Goal: Task Accomplishment & Management: Manage account settings

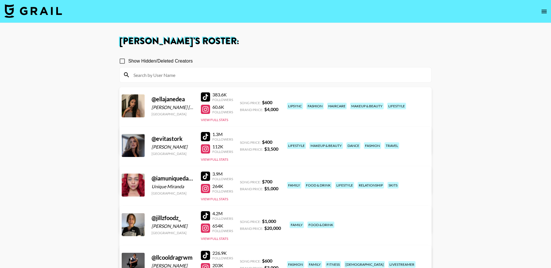
click at [47, 13] on img at bounding box center [33, 11] width 57 height 14
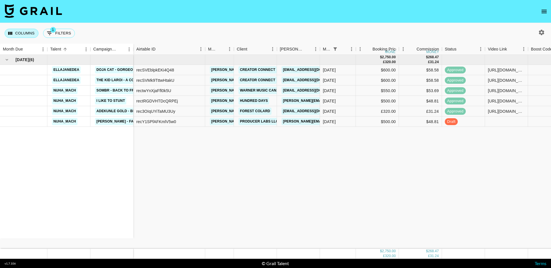
click at [29, 33] on button "Columns" at bounding box center [22, 33] width 34 height 9
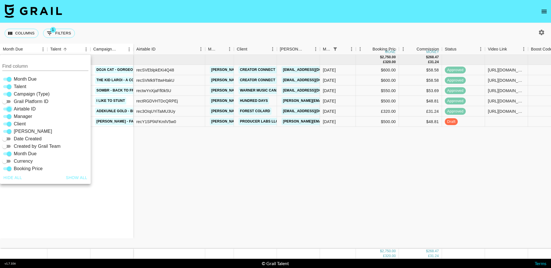
click at [9, 107] on input "Airtable ID" at bounding box center [9, 109] width 21 height 7
checkbox input "false"
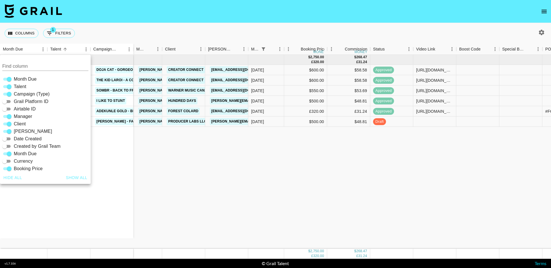
click at [335, 171] on div "Oct '25 ( 6 ) ellajanedea Doja Cat - Gorgeous ellajanedea The Kid LAROI - A COL…" at bounding box center [433, 152] width 867 height 194
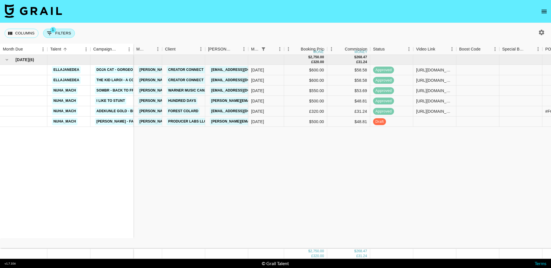
click at [64, 33] on button "1 Filters" at bounding box center [59, 33] width 32 height 9
select select "status"
select select "isNotAnyOf"
select select "monthDue2"
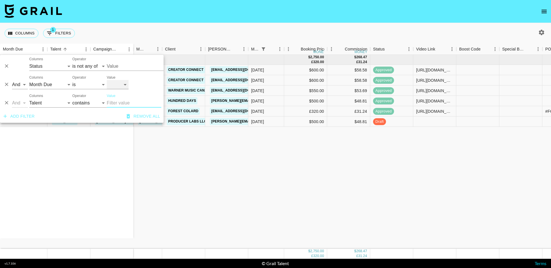
click at [117, 86] on select "Oct '26 Sep '26 Aug '26 Jul '26 Jun '26 May '26 Apr '26 Mar '26 Feb '26 Jan '26…" at bounding box center [118, 84] width 22 height 9
select select "Sep '25"
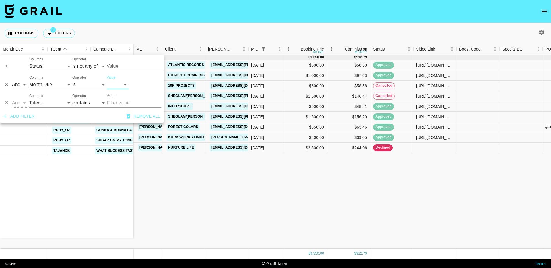
click at [212, 189] on div "Sep '25 ( 9 ) ellajanedea Don Toliver - Tiramisu ellajanedea Ella Jane x Shein …" at bounding box center [433, 152] width 867 height 194
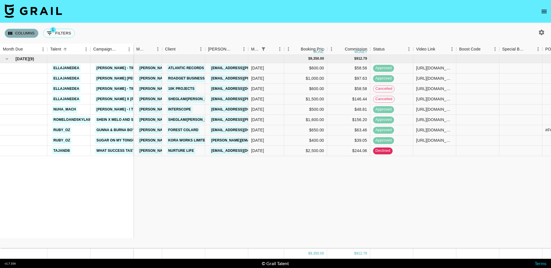
click at [29, 37] on button "Columns" at bounding box center [22, 33] width 34 height 9
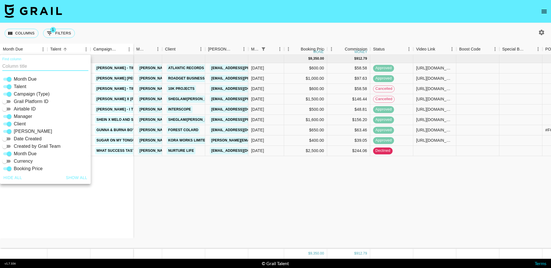
click at [8, 107] on input "Airtable ID" at bounding box center [4, 109] width 21 height 7
checkbox input "true"
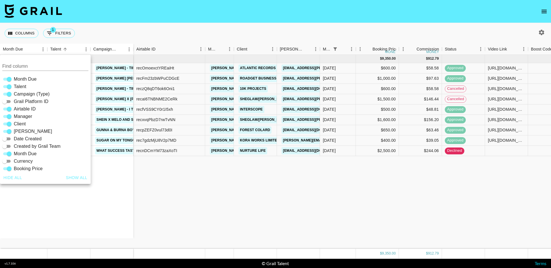
click at [222, 175] on div "Sep '25 ( 9 ) ellajanedea Don Toliver - Tiramisu ellajanedea Ella Jane x Shein …" at bounding box center [469, 152] width 939 height 194
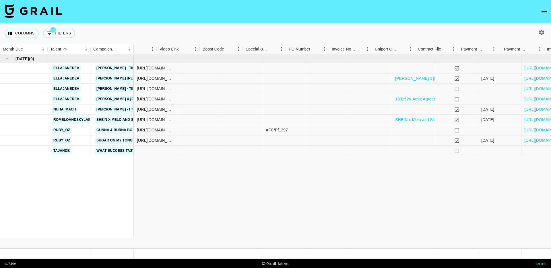
scroll to position [0, 388]
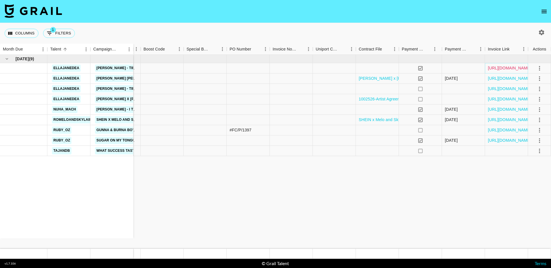
click at [512, 70] on link "https://in.xero.com/geTj99Y6LBAONhjpQUMU48OGpOHotCvq2gsiKsfz" at bounding box center [509, 68] width 43 height 6
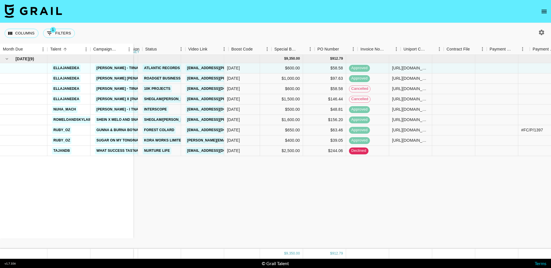
scroll to position [0, 0]
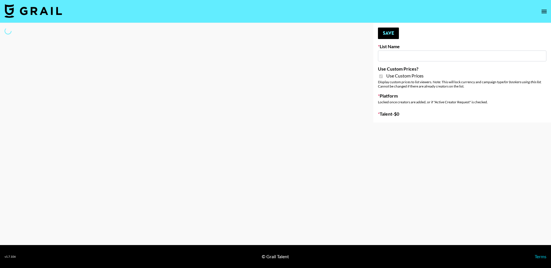
type input "Farmville (12th Oct)"
checkbox input "true"
select select "Brand"
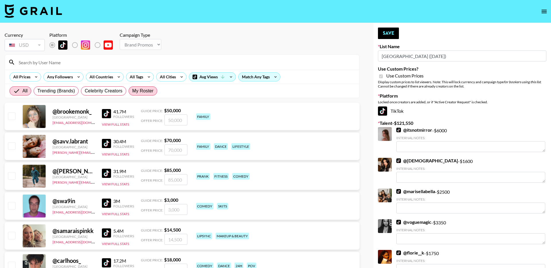
click at [137, 89] on span "My Roster" at bounding box center [142, 91] width 21 height 7
click at [132, 91] on input "My Roster" at bounding box center [132, 91] width 0 height 0
radio input "true"
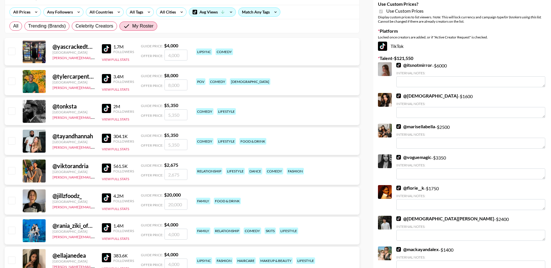
scroll to position [83, 0]
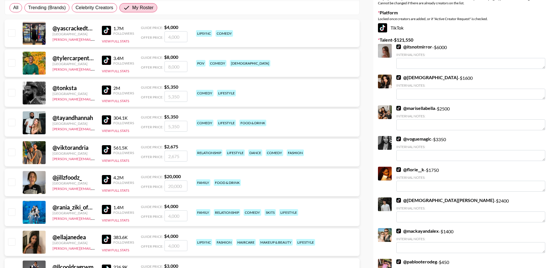
click at [13, 150] on input "checkbox" at bounding box center [11, 152] width 7 height 7
checkbox input "true"
drag, startPoint x: 181, startPoint y: 157, endPoint x: 148, endPoint y: 157, distance: 33.3
click at [148, 157] on div "Offer Price: 2675" at bounding box center [164, 156] width 47 height 11
type input "3000"
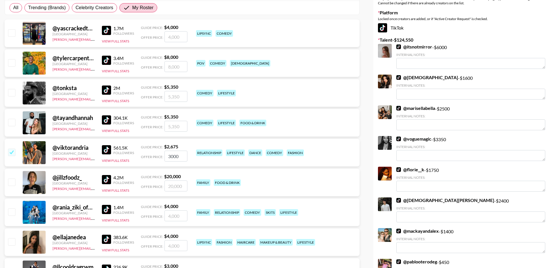
click at [11, 121] on input "checkbox" at bounding box center [11, 122] width 7 height 7
checkbox input "true"
drag, startPoint x: 181, startPoint y: 128, endPoint x: 155, endPoint y: 128, distance: 26.1
click at [155, 128] on div "Offer Price: 5350" at bounding box center [164, 126] width 47 height 11
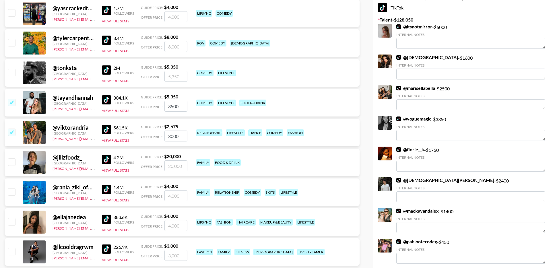
scroll to position [104, 0]
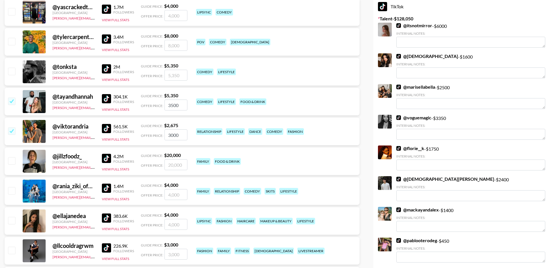
type input "3500"
drag, startPoint x: 174, startPoint y: 133, endPoint x: 140, endPoint y: 133, distance: 33.9
click at [140, 133] on div "@ viktorandria United Kingdom viktor@grail-talent.com 561.5K Followers View Ful…" at bounding box center [182, 132] width 355 height 28
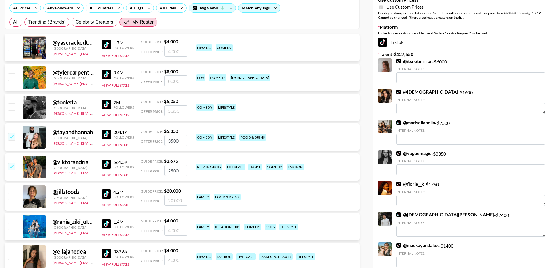
scroll to position [0, 0]
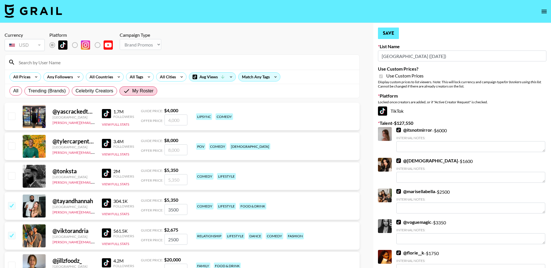
type input "2500"
click at [392, 33] on button "Save" at bounding box center [388, 33] width 21 height 11
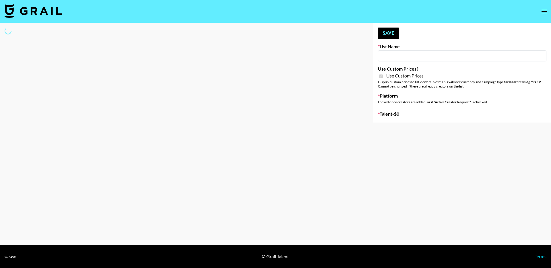
type input "Twodots (12th Oct)"
checkbox input "true"
select select "Brand"
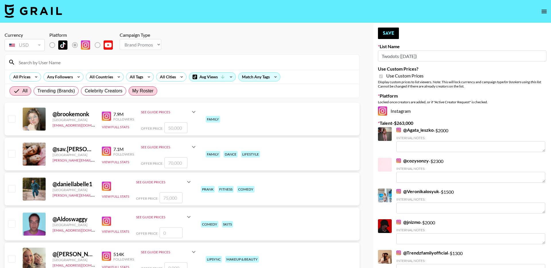
click at [142, 90] on span "My Roster" at bounding box center [142, 91] width 21 height 7
click at [132, 91] on input "My Roster" at bounding box center [132, 91] width 0 height 0
radio input "true"
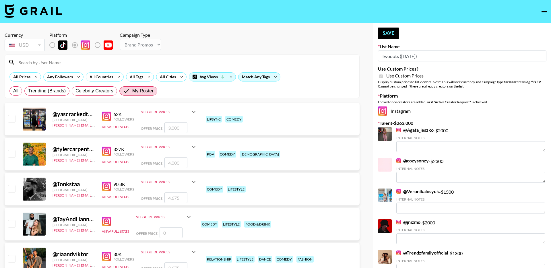
click at [12, 154] on input "checkbox" at bounding box center [11, 153] width 7 height 7
checkbox input "true"
click at [183, 159] on input "4000" at bounding box center [175, 162] width 23 height 11
drag, startPoint x: 182, startPoint y: 162, endPoint x: 146, endPoint y: 162, distance: 36.5
click at [148, 162] on div "Offer Price: 4000" at bounding box center [169, 162] width 56 height 11
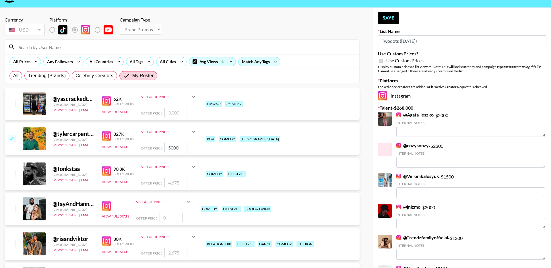
scroll to position [19, 0]
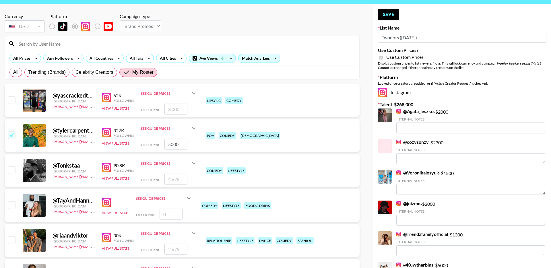
drag, startPoint x: 183, startPoint y: 143, endPoint x: 160, endPoint y: 143, distance: 22.4
click at [160, 143] on div "Offer Price: 5000" at bounding box center [169, 144] width 56 height 11
type input "4000"
click at [15, 172] on input "checkbox" at bounding box center [11, 170] width 7 height 7
checkbox input "true"
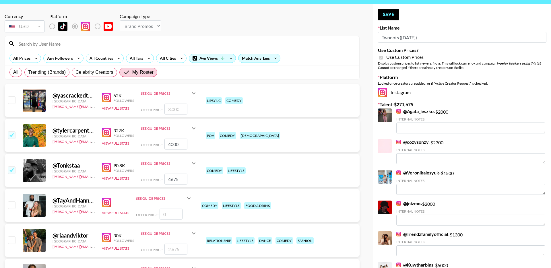
drag, startPoint x: 182, startPoint y: 179, endPoint x: 155, endPoint y: 179, distance: 27.3
click at [155, 179] on div "Offer Price: 4675" at bounding box center [169, 179] width 56 height 11
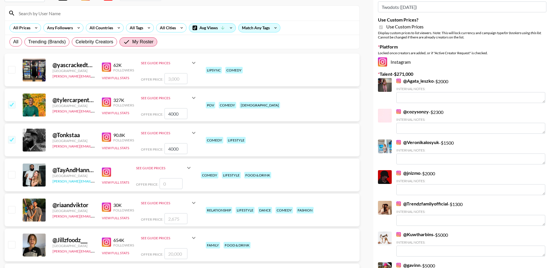
scroll to position [53, 0]
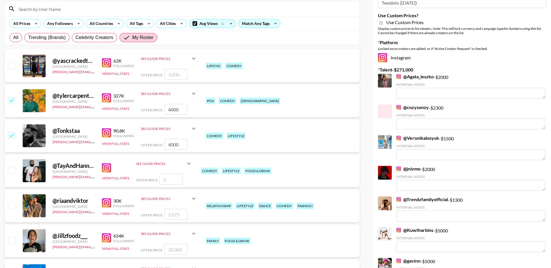
type input "4000"
click at [13, 206] on input "checkbox" at bounding box center [11, 205] width 7 height 7
checkbox input "true"
drag, startPoint x: 183, startPoint y: 214, endPoint x: 152, endPoint y: 214, distance: 31.9
click at [152, 214] on div "Offer Price: 2675" at bounding box center [169, 214] width 56 height 11
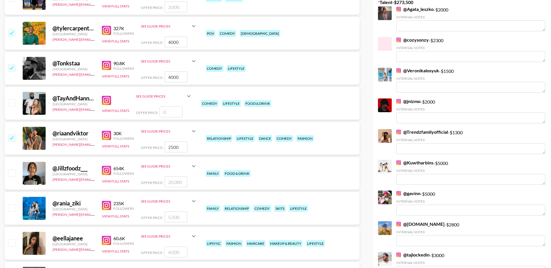
scroll to position [126, 0]
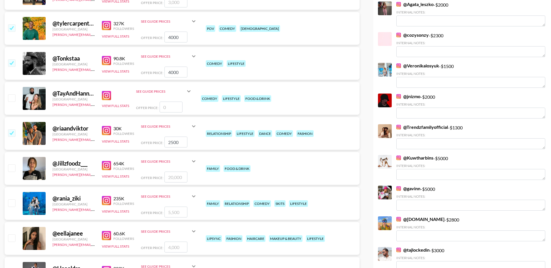
type input "2500"
click at [12, 203] on input "checkbox" at bounding box center [11, 203] width 7 height 7
checkbox input "true"
drag, startPoint x: 182, startPoint y: 210, endPoint x: 146, endPoint y: 210, distance: 36.5
click at [146, 210] on div "Offer Price: 5500" at bounding box center [169, 212] width 56 height 11
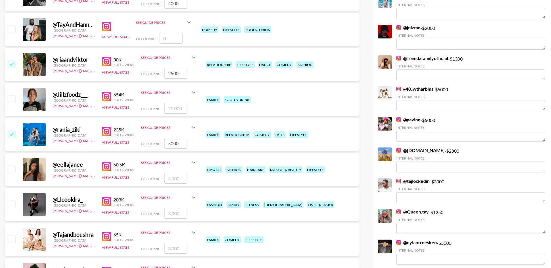
scroll to position [196, 0]
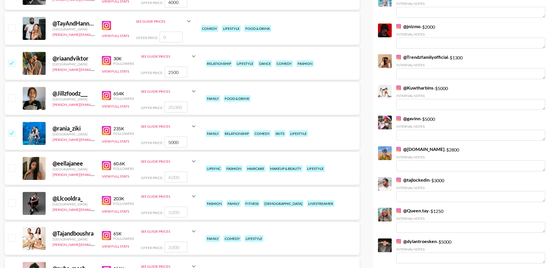
type input "5000"
click at [12, 169] on input "checkbox" at bounding box center [11, 167] width 7 height 7
checkbox input "true"
drag, startPoint x: 180, startPoint y: 178, endPoint x: 164, endPoint y: 178, distance: 16.1
click at [164, 178] on input "4000" at bounding box center [175, 177] width 23 height 11
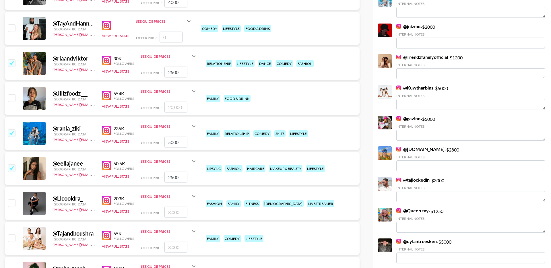
type input "2500"
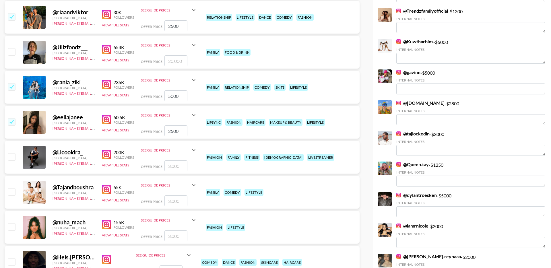
scroll to position [246, 0]
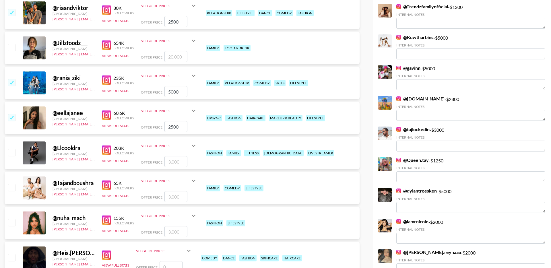
click at [11, 154] on input "checkbox" at bounding box center [11, 152] width 7 height 7
checkbox input "true"
type input "3000"
click at [13, 189] on input "checkbox" at bounding box center [11, 187] width 7 height 7
checkbox input "true"
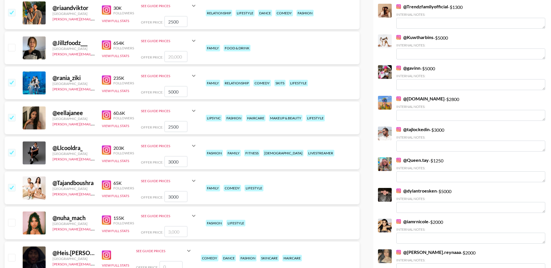
drag, startPoint x: 181, startPoint y: 196, endPoint x: 150, endPoint y: 196, distance: 31.0
click at [151, 196] on div "Offer Price: 3000" at bounding box center [169, 196] width 56 height 11
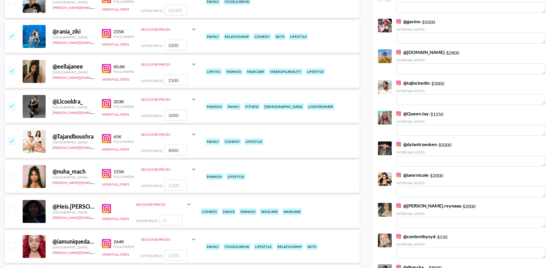
scroll to position [294, 0]
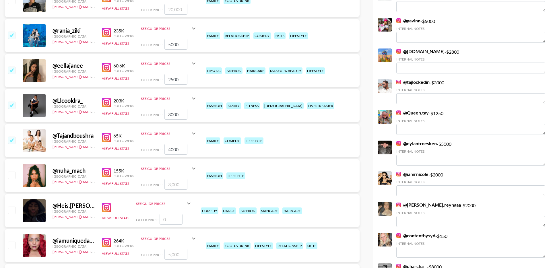
type input "4000"
drag, startPoint x: 185, startPoint y: 114, endPoint x: 160, endPoint y: 114, distance: 25.0
click at [160, 114] on div "Offer Price: 3000" at bounding box center [169, 114] width 56 height 11
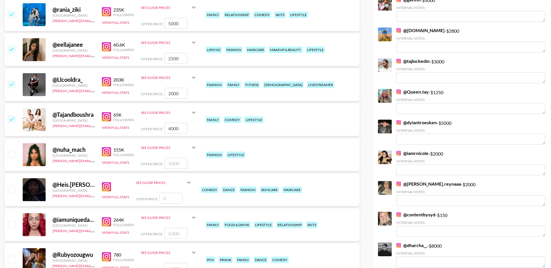
scroll to position [317, 0]
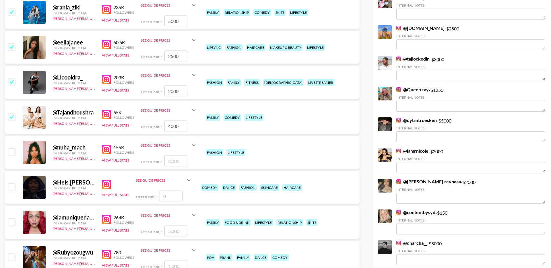
type input "2000"
click at [13, 152] on input "checkbox" at bounding box center [11, 151] width 7 height 7
checkbox input "true"
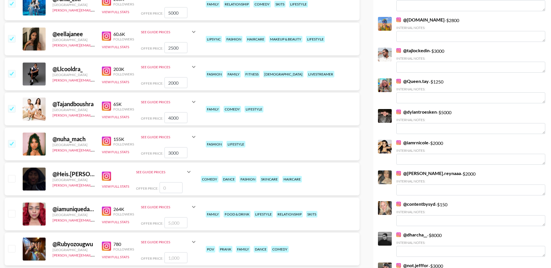
scroll to position [326, 0]
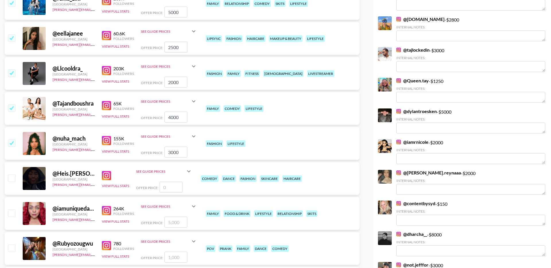
drag, startPoint x: 183, startPoint y: 154, endPoint x: 156, endPoint y: 154, distance: 26.4
click at [156, 154] on div "Offer Price: 3000" at bounding box center [169, 152] width 56 height 11
type input "2500"
click at [11, 177] on input "checkbox" at bounding box center [11, 178] width 7 height 7
checkbox input "false"
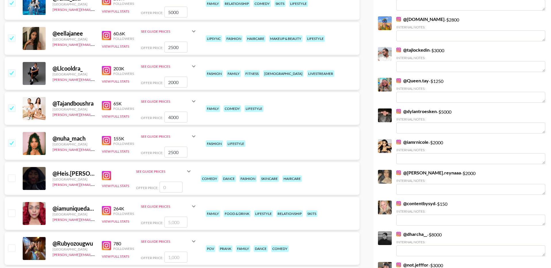
click at [11, 212] on input "checkbox" at bounding box center [11, 213] width 7 height 7
checkbox input "true"
drag, startPoint x: 186, startPoint y: 222, endPoint x: 162, endPoint y: 222, distance: 23.8
click at [162, 222] on div "Offer Price: 5000" at bounding box center [169, 222] width 56 height 11
drag, startPoint x: 181, startPoint y: 221, endPoint x: 164, endPoint y: 221, distance: 16.9
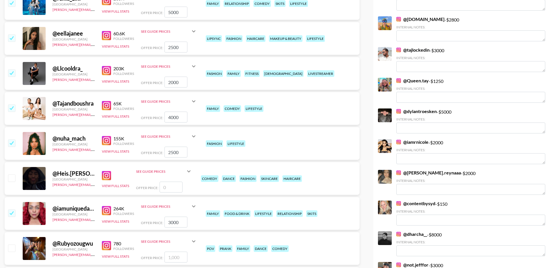
click at [164, 221] on input "3000" at bounding box center [175, 222] width 23 height 11
type input "3000"
click at [202, 221] on div "@ iamuniquedaily United States viktor@grail-talent.com 264K Followers View Full…" at bounding box center [182, 213] width 355 height 33
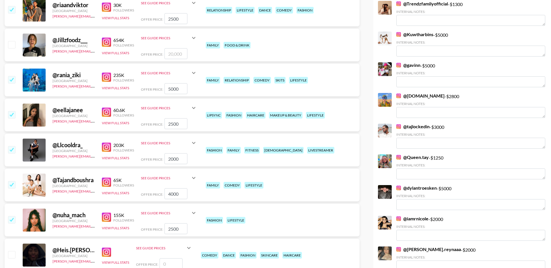
scroll to position [0, 0]
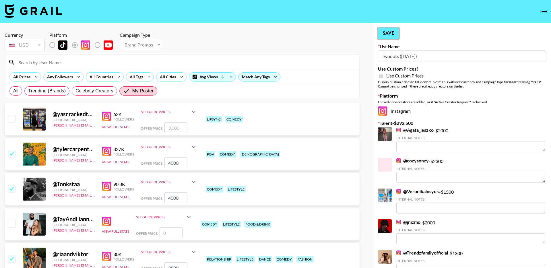
click at [389, 34] on button "Save" at bounding box center [388, 33] width 21 height 11
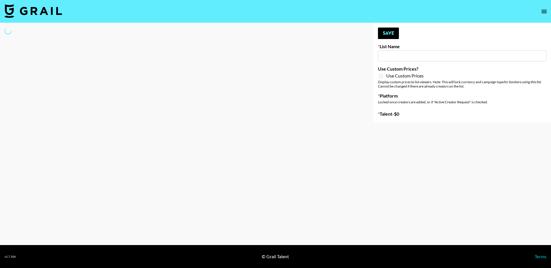
type input "June's Journey ([DATE])"
select select "Song"
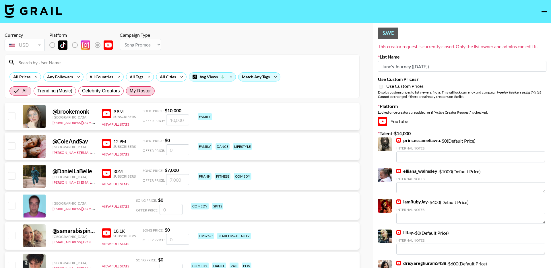
click at [147, 94] on span "My Roster" at bounding box center [140, 91] width 21 height 7
click at [130, 91] on input "My Roster" at bounding box center [130, 91] width 0 height 0
radio input "true"
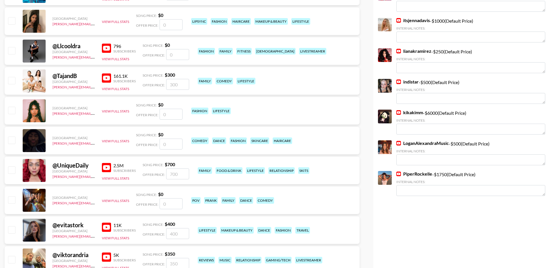
scroll to position [305, 0]
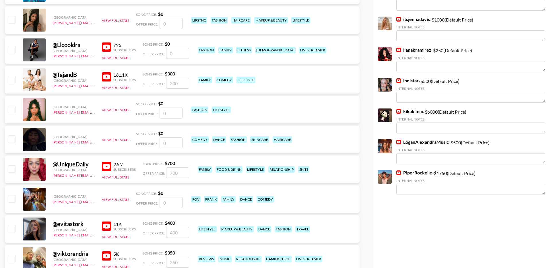
click at [12, 80] on input "checkbox" at bounding box center [11, 79] width 7 height 7
checkbox input "true"
drag, startPoint x: 182, startPoint y: 84, endPoint x: 166, endPoint y: 84, distance: 15.8
click at [166, 84] on input "300" at bounding box center [177, 83] width 23 height 11
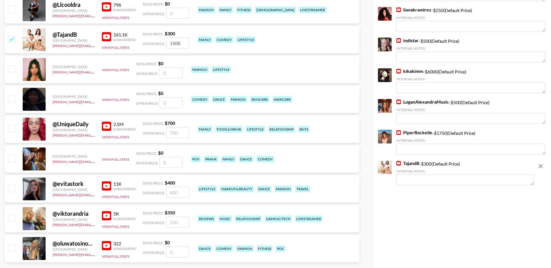
scroll to position [349, 0]
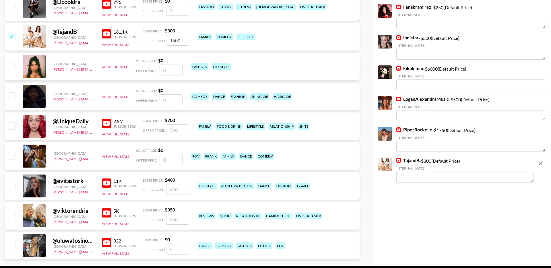
type input "1500"
click at [12, 126] on input "checkbox" at bounding box center [11, 125] width 7 height 7
checkbox input "true"
drag, startPoint x: 183, startPoint y: 131, endPoint x: 160, endPoint y: 131, distance: 23.3
click at [161, 131] on div "Offer Price: 700" at bounding box center [166, 129] width 47 height 11
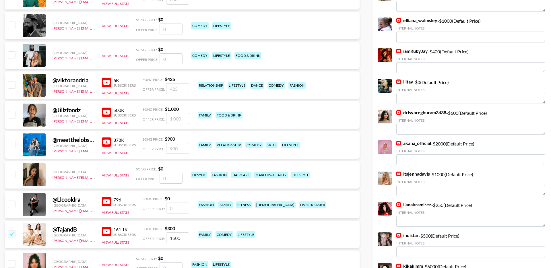
scroll to position [147, 0]
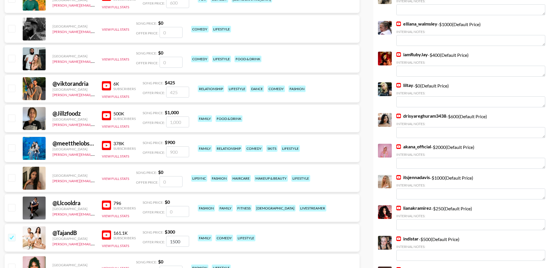
type input "2000"
click at [13, 87] on input "checkbox" at bounding box center [11, 88] width 7 height 7
checkbox input "true"
drag, startPoint x: 182, startPoint y: 93, endPoint x: 159, endPoint y: 93, distance: 23.3
click at [160, 93] on div "Offer Price: 425" at bounding box center [166, 92] width 47 height 11
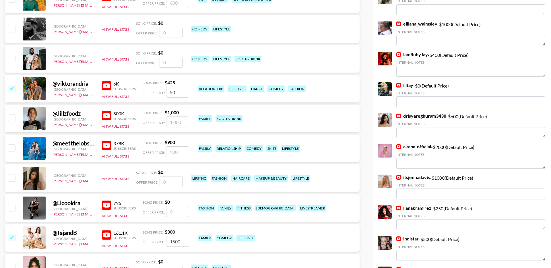
type input "500"
